Goal: Download file/media

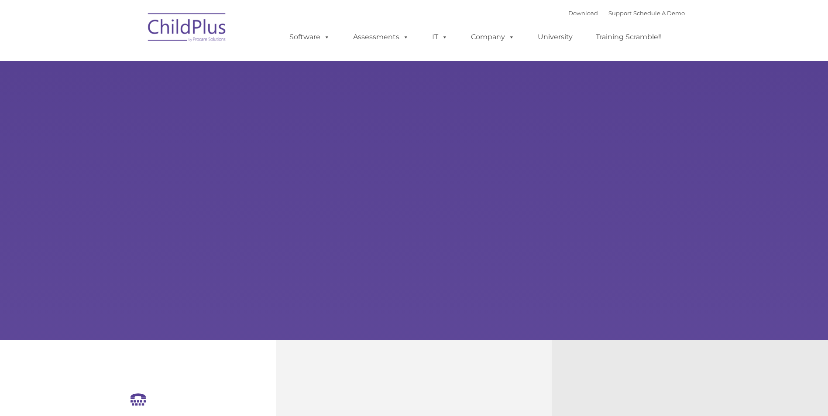
select select "MEDIUM"
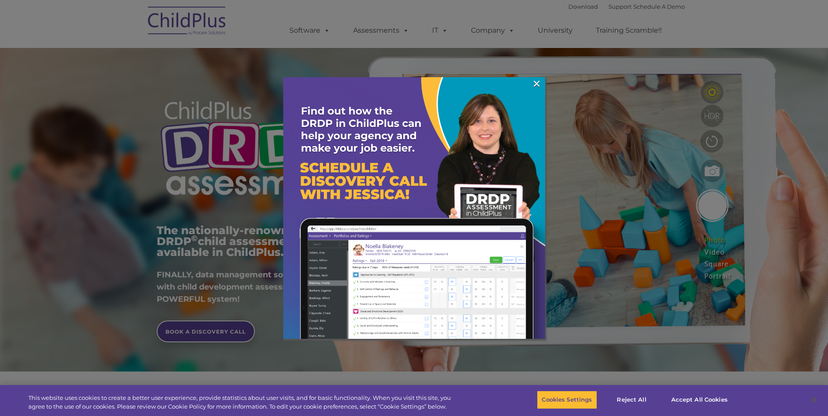
click at [372, 26] on div at bounding box center [414, 208] width 828 height 416
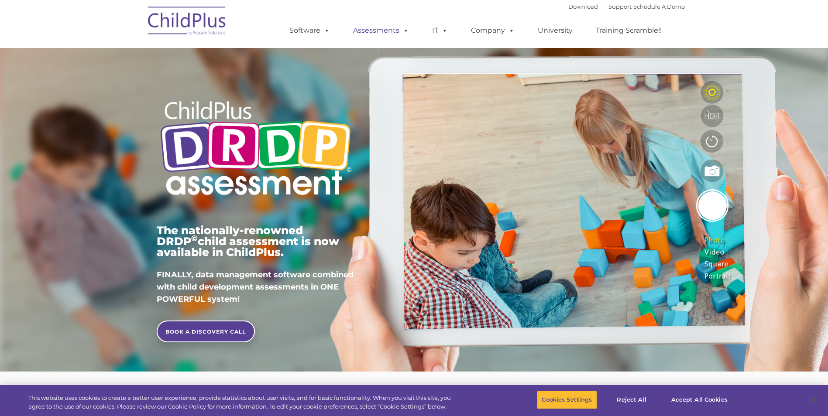
click at [394, 25] on link "Assessments" at bounding box center [380, 30] width 73 height 17
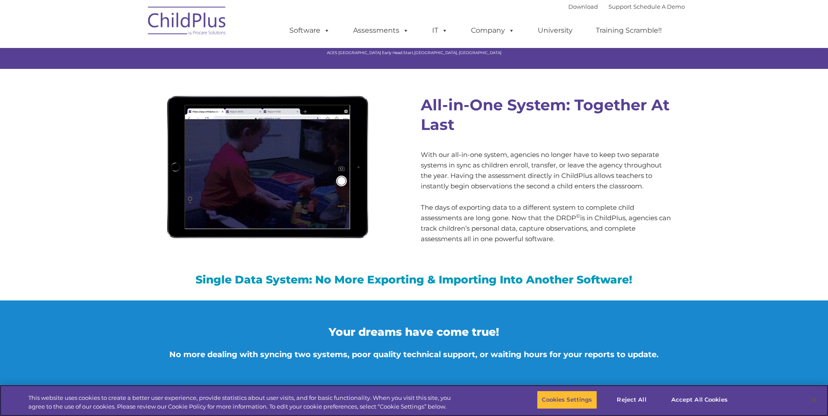
scroll to position [742, 0]
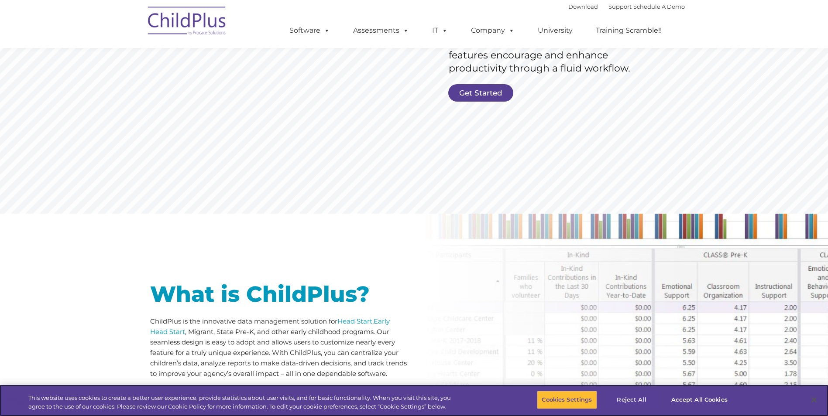
scroll to position [218, 0]
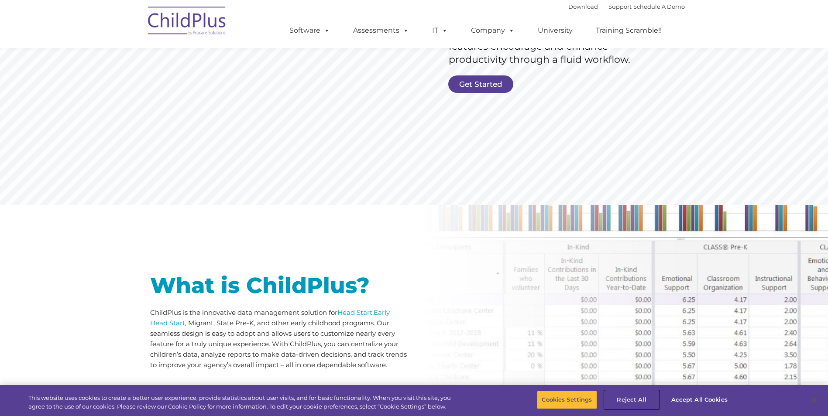
click at [636, 405] on button "Reject All" at bounding box center [631, 400] width 55 height 18
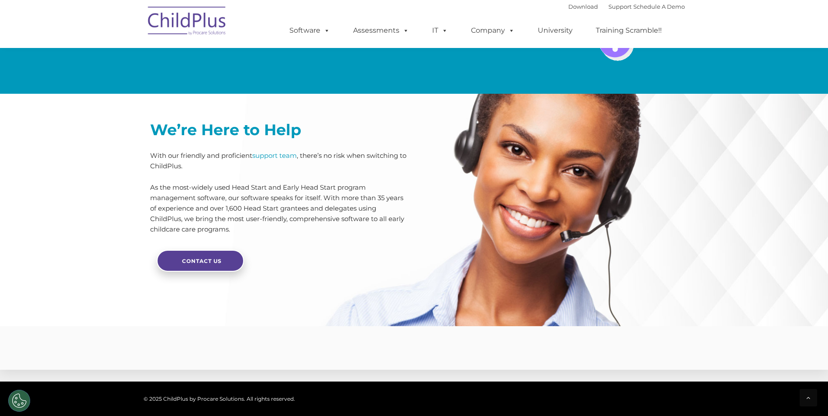
scroll to position [2040, 0]
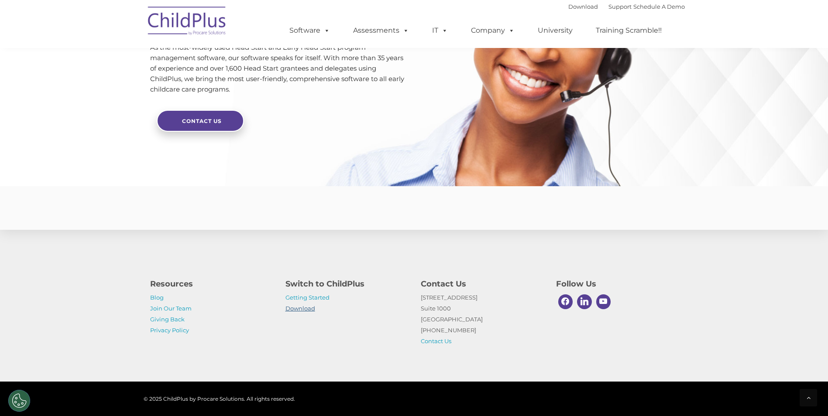
click at [301, 308] on link "Download" at bounding box center [300, 308] width 30 height 7
